Goal: Task Accomplishment & Management: Use online tool/utility

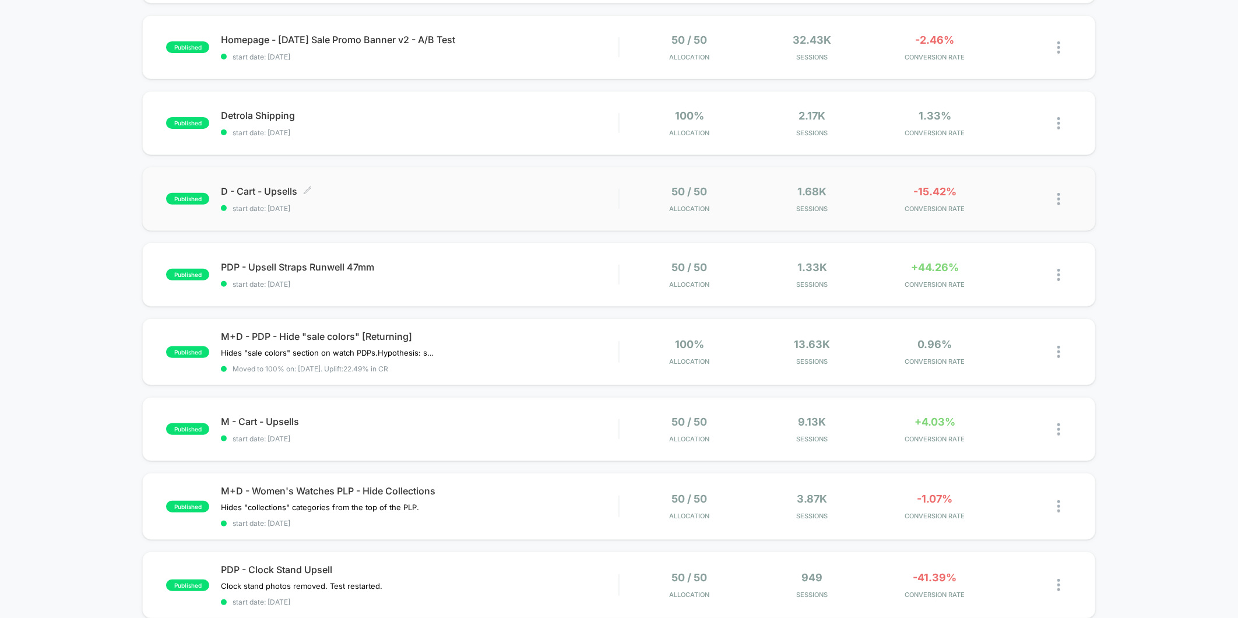
scroll to position [194, 0]
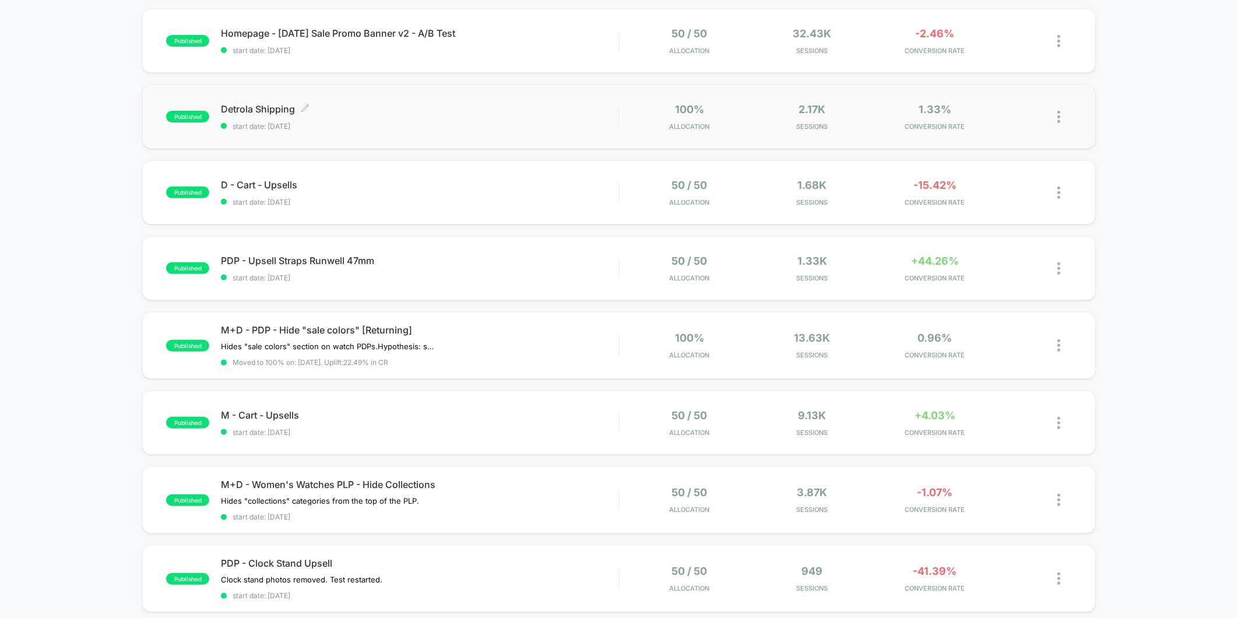
click at [356, 122] on span "start date: [DATE]" at bounding box center [420, 126] width 398 height 9
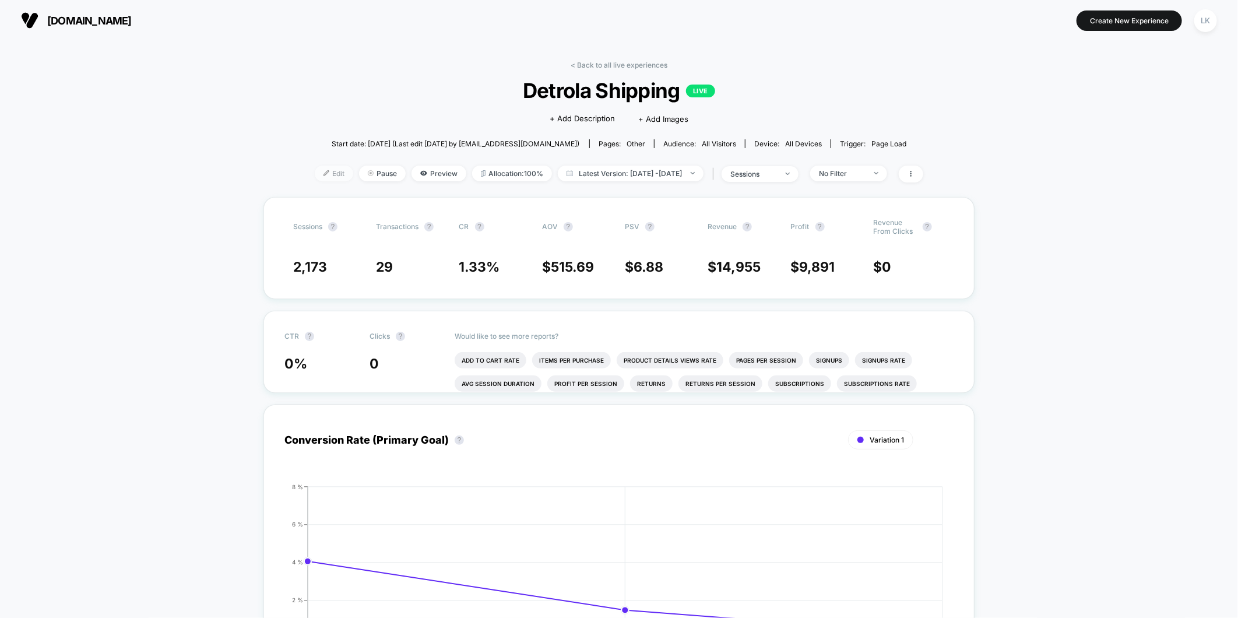
click at [320, 171] on span "Edit" at bounding box center [334, 174] width 38 height 16
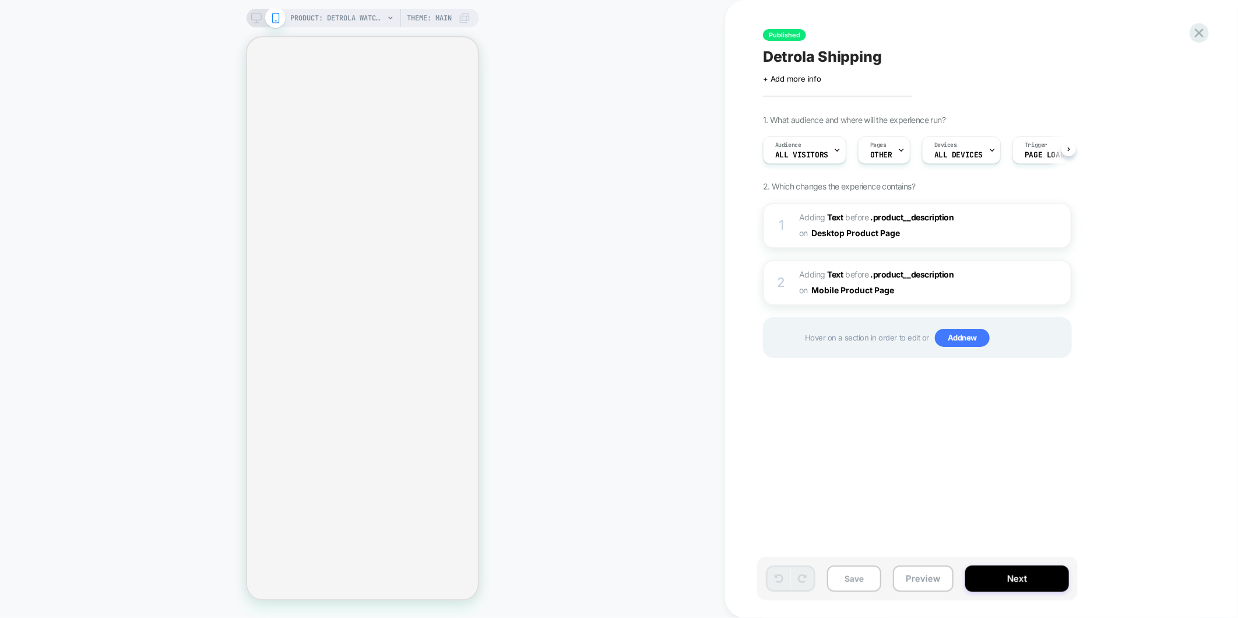
scroll to position [0, 1]
click at [890, 156] on div "Pages OTHER" at bounding box center [880, 150] width 45 height 26
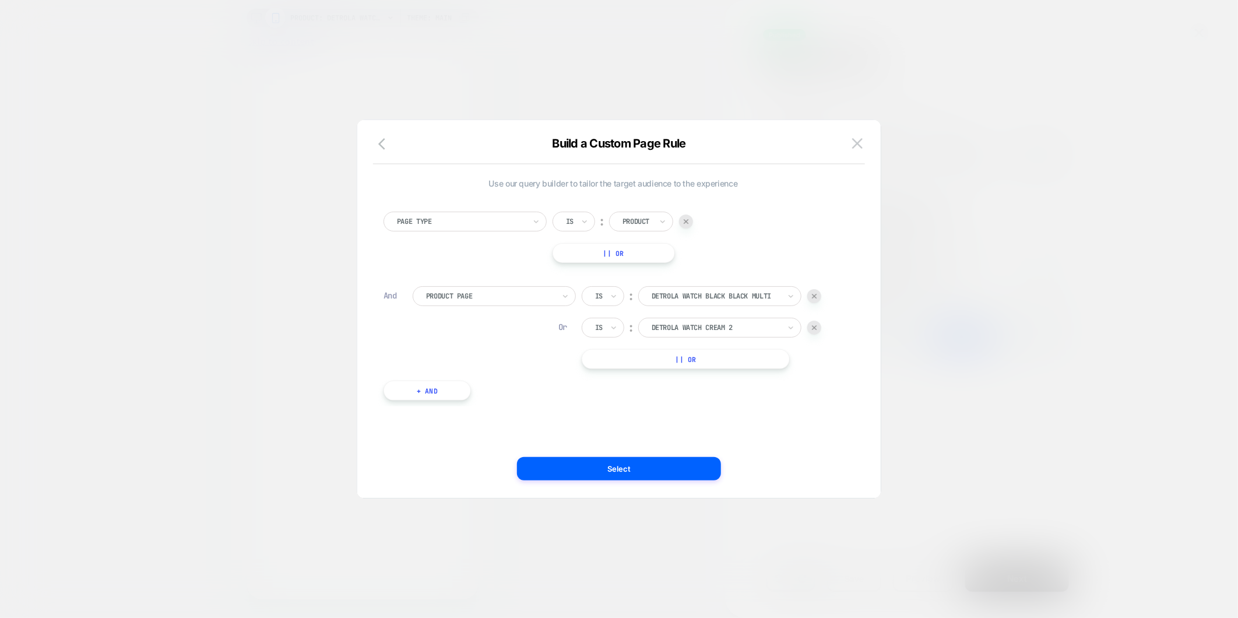
scroll to position [0, 0]
click at [819, 300] on div at bounding box center [815, 296] width 14 height 14
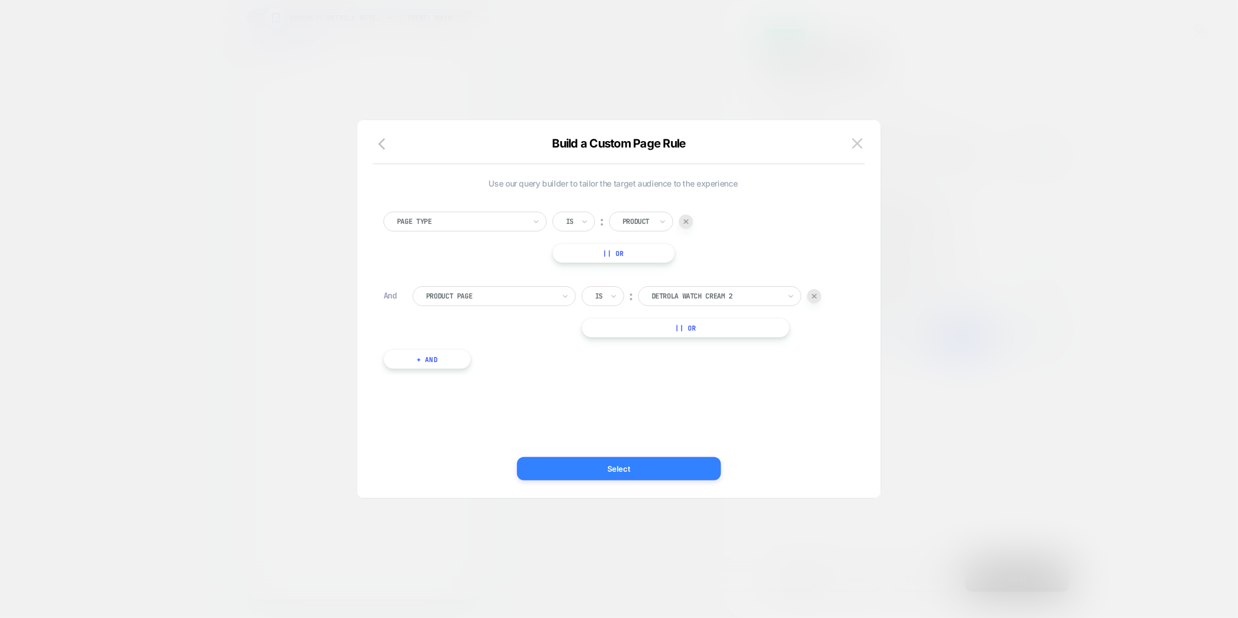
click at [685, 473] on button "Select" at bounding box center [619, 468] width 204 height 23
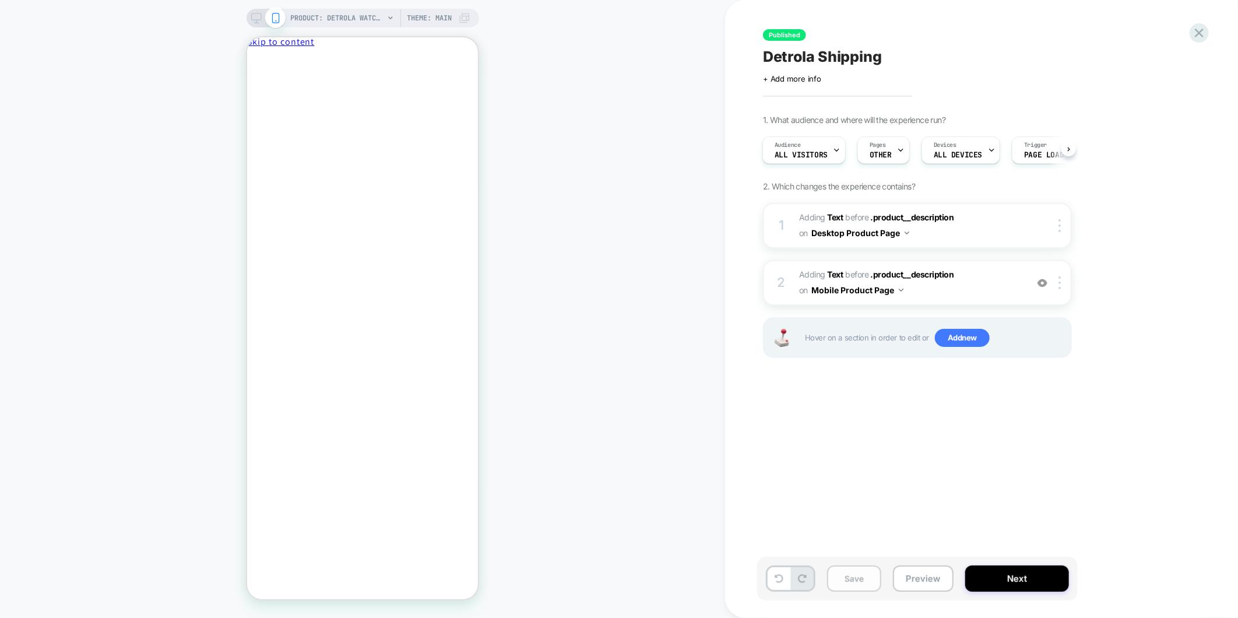
click at [850, 583] on button "Save" at bounding box center [854, 579] width 54 height 26
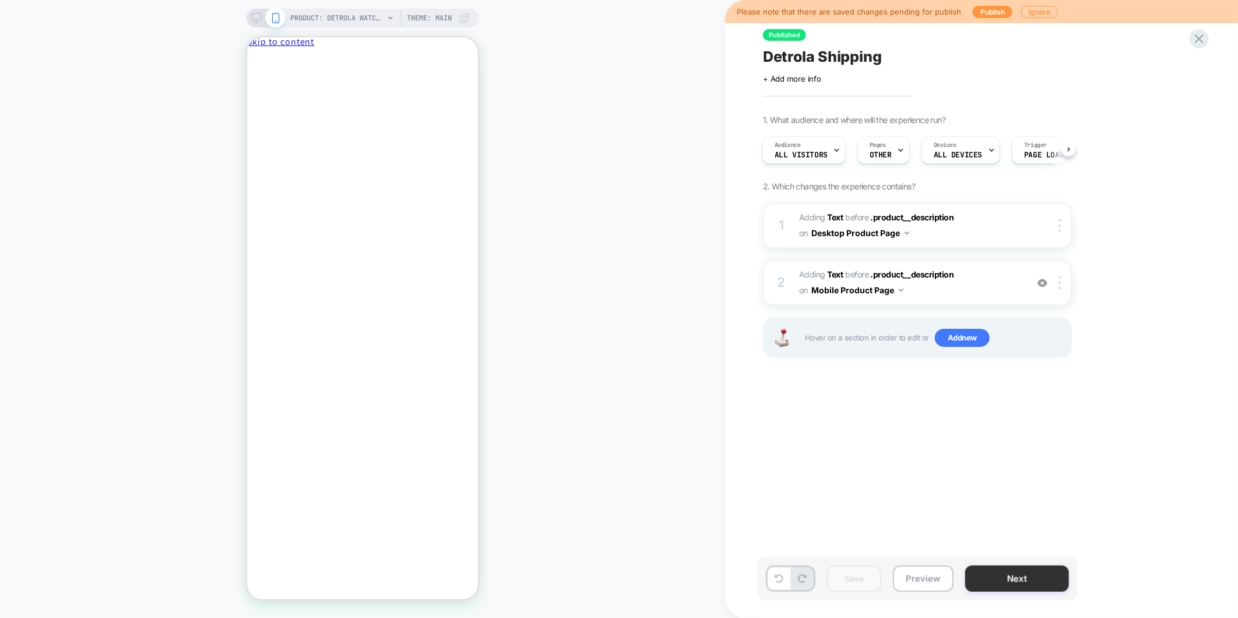
click at [1035, 581] on button "Next" at bounding box center [1018, 579] width 104 height 26
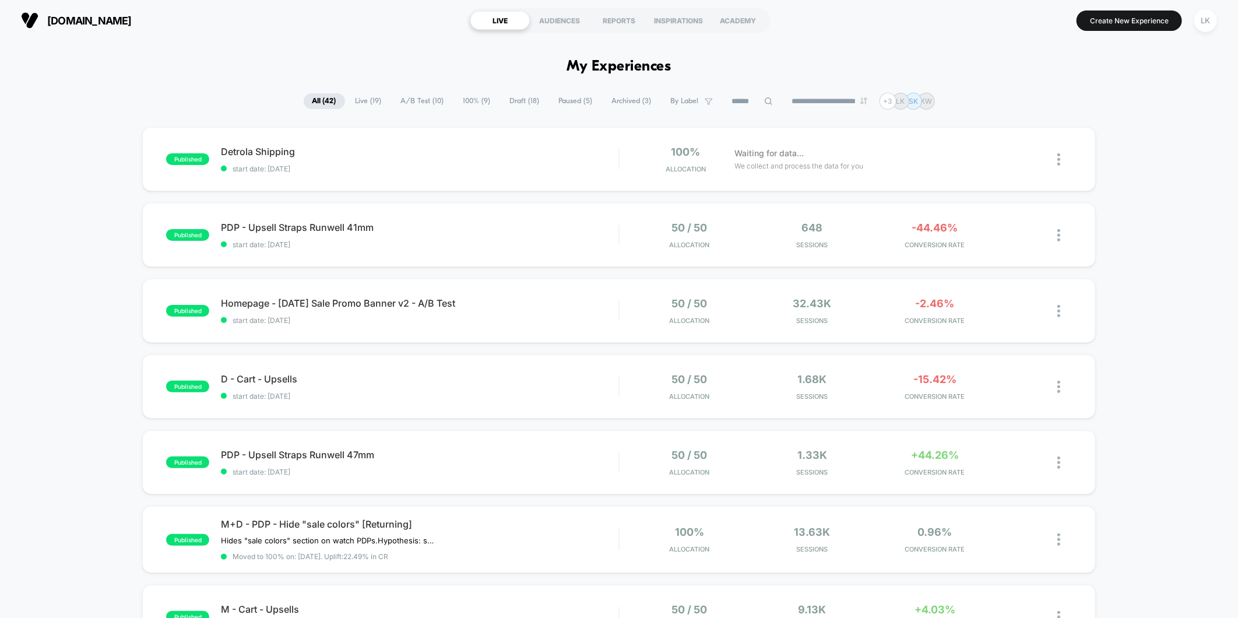
click at [406, 99] on span "A/B Test ( 10 )" at bounding box center [422, 101] width 61 height 16
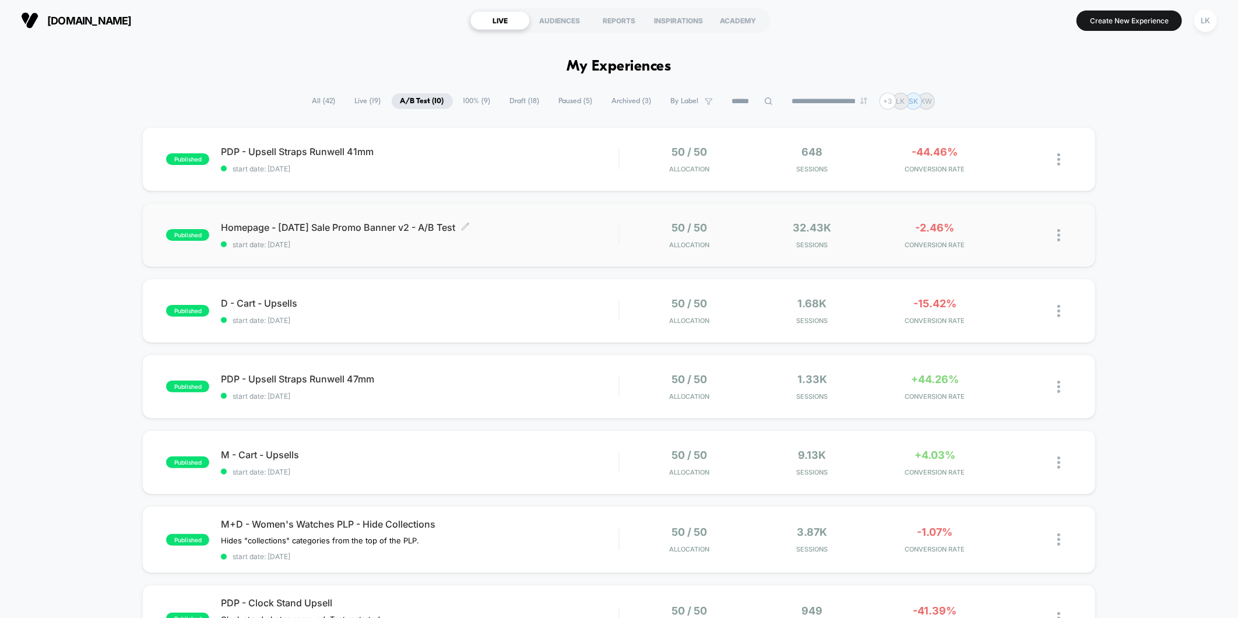
click at [522, 245] on span "start date: [DATE]" at bounding box center [420, 244] width 398 height 9
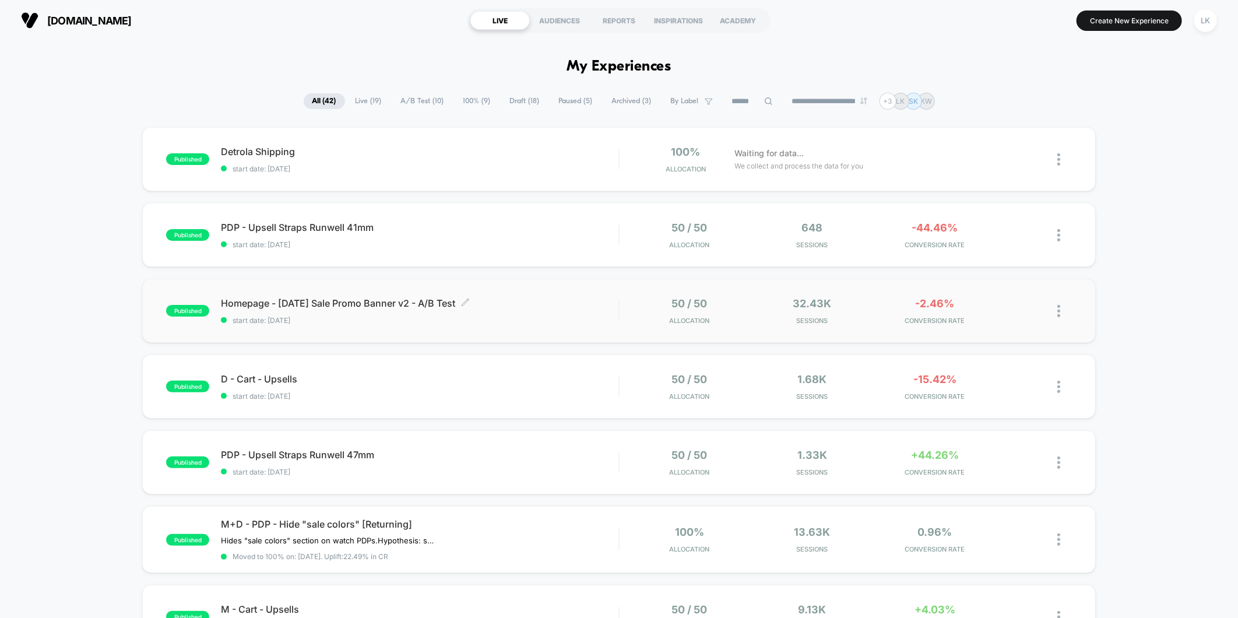
click at [525, 313] on div "Homepage - [DATE] Sale Promo Banner v2 - A/B Test Click to edit experience deta…" at bounding box center [420, 310] width 398 height 27
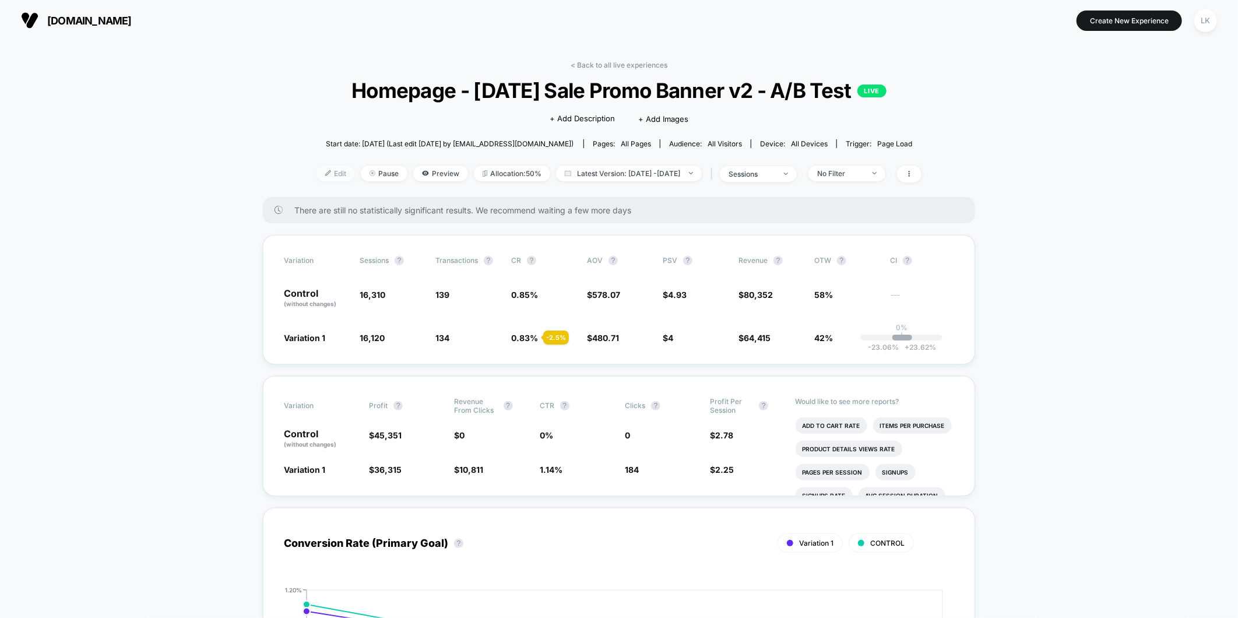
click at [322, 177] on span "Edit" at bounding box center [336, 174] width 38 height 16
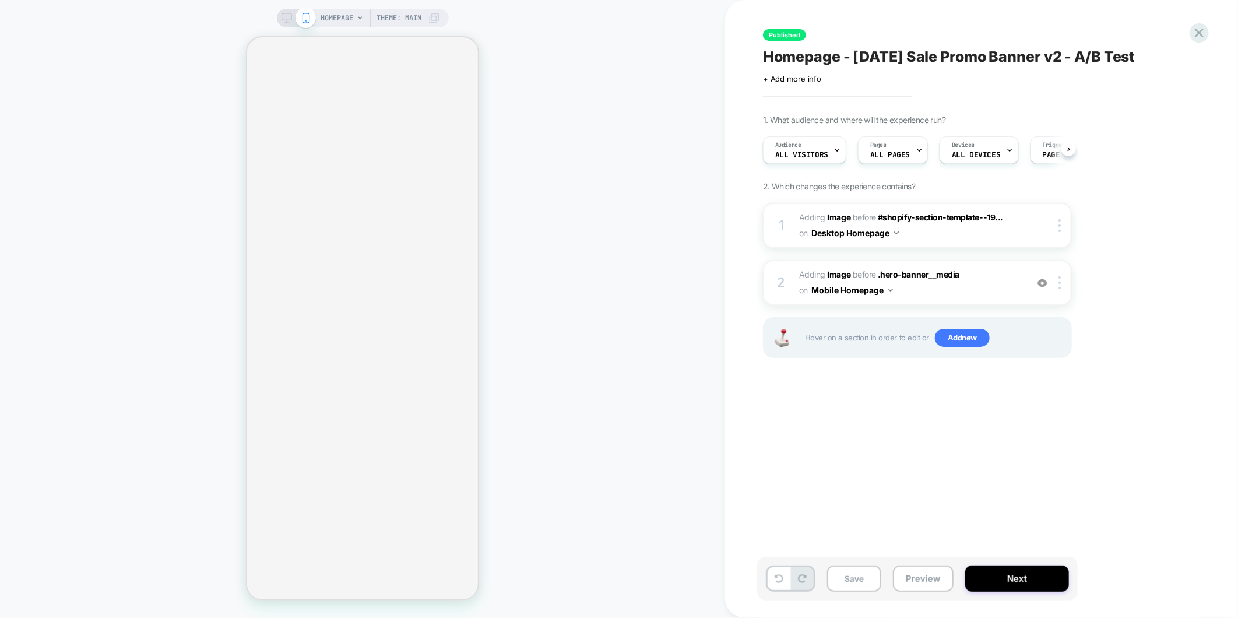
scroll to position [0, 1]
